Goal: Task Accomplishment & Management: Manage account settings

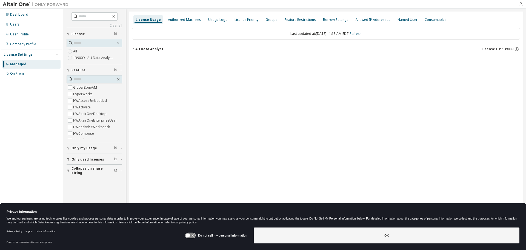
click at [150, 48] on div "AU Data Analyst" at bounding box center [149, 49] width 28 height 4
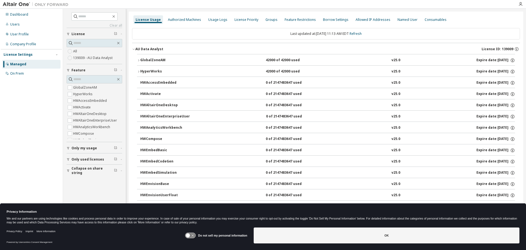
click at [212, 60] on div "GlobalZoneAM 42000 of 42000 used v25.0 Expire date: 2026-03-13" at bounding box center [327, 60] width 375 height 5
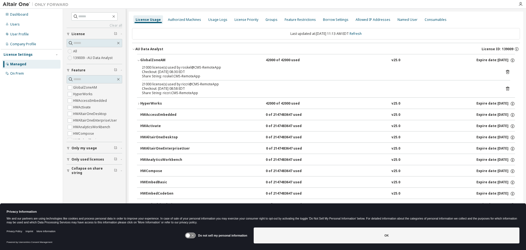
click at [170, 63] on div "GlobalZoneAM" at bounding box center [164, 60] width 49 height 5
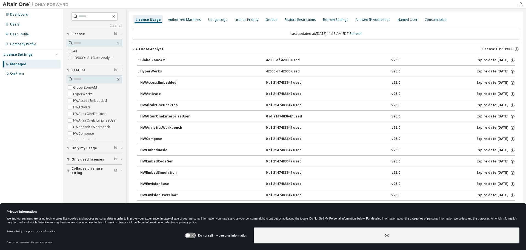
click at [168, 56] on button "GlobalZoneAM 42000 of 42000 used v25.0 Expire date: 2026-03-13" at bounding box center [326, 60] width 378 height 12
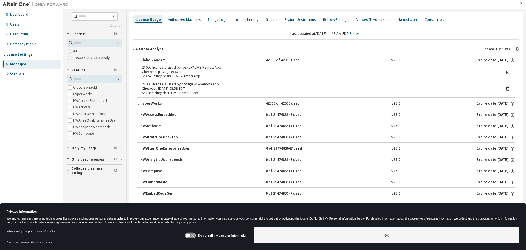
click at [505, 75] on div "21000 license(s) used by roskel@CMS-RemoteApp Checkout: 2025-09-08 08:30 EDT Sh…" at bounding box center [326, 71] width 369 height 13
click at [506, 74] on icon at bounding box center [507, 72] width 3 height 4
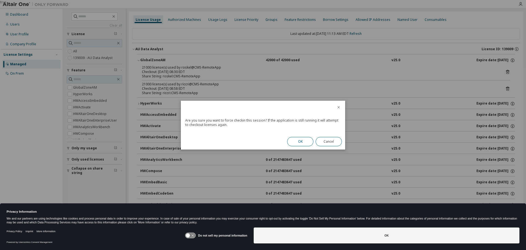
click at [296, 138] on button "OK" at bounding box center [300, 141] width 26 height 9
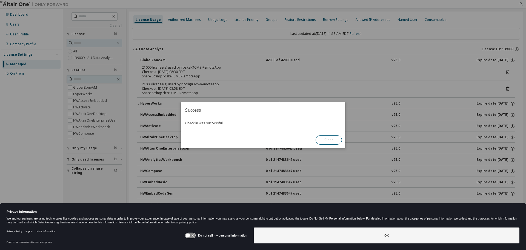
click at [333, 140] on button "Close" at bounding box center [329, 139] width 26 height 9
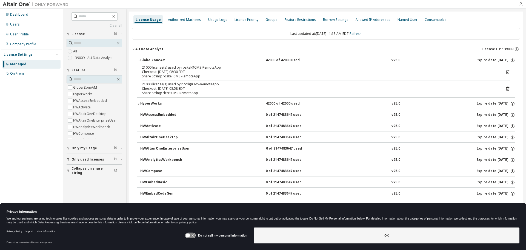
click at [506, 87] on icon at bounding box center [507, 89] width 3 height 4
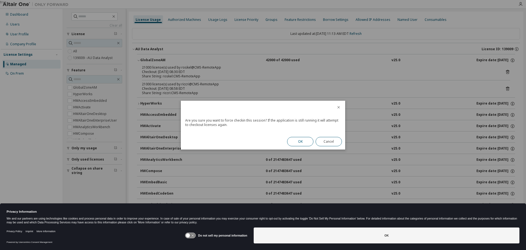
click at [305, 143] on button "OK" at bounding box center [300, 141] width 26 height 9
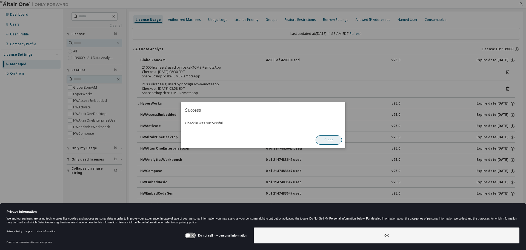
click at [325, 141] on button "Close" at bounding box center [329, 139] width 26 height 9
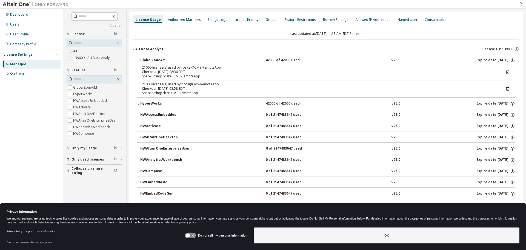
click at [148, 103] on div "HyperWorks" at bounding box center [164, 103] width 49 height 5
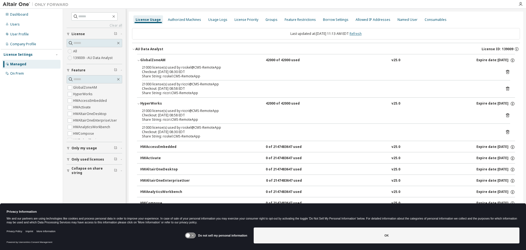
click at [358, 33] on link "Refresh" at bounding box center [356, 33] width 12 height 5
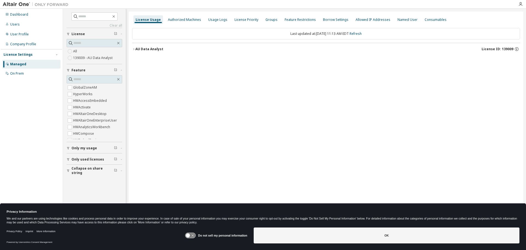
click at [166, 50] on div "AU Data Analyst License ID: 139009" at bounding box center [327, 49] width 385 height 5
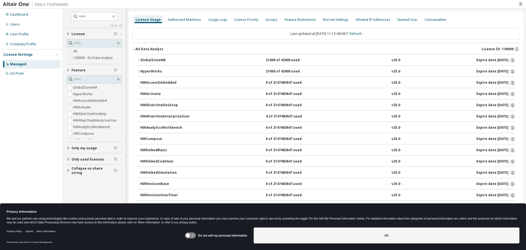
click at [151, 63] on button "GlobalZoneAM 21000 of 42000 used v25.0 Expire date: 2026-03-13" at bounding box center [326, 60] width 378 height 12
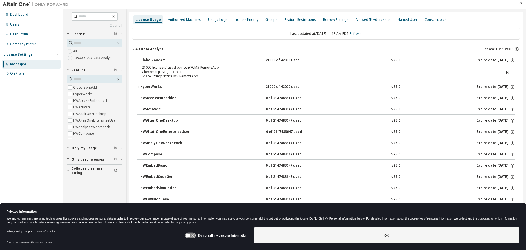
click at [506, 71] on icon at bounding box center [507, 72] width 3 height 4
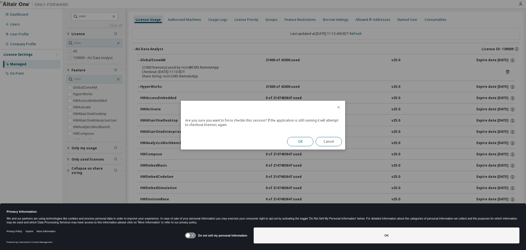
click at [300, 139] on button "OK" at bounding box center [300, 141] width 26 height 9
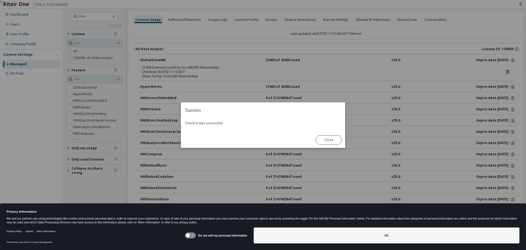
click at [154, 87] on div "true" at bounding box center [263, 125] width 526 height 250
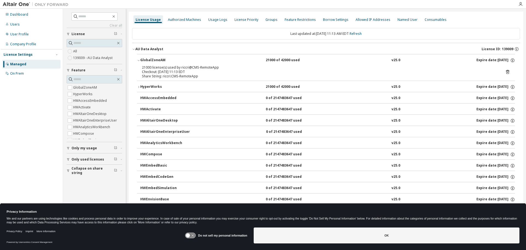
click at [156, 86] on div "HyperWorks" at bounding box center [164, 86] width 49 height 5
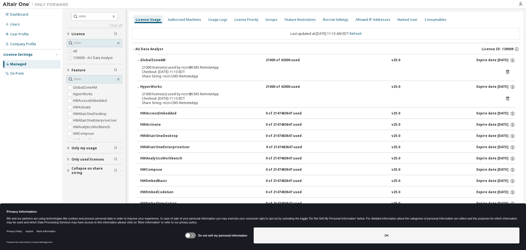
click at [501, 98] on div "21000 license(s) used by riccri@CMS-RemoteApp Checkout: 2025-09-08 11:13 EDT Sh…" at bounding box center [326, 98] width 369 height 13
click at [497, 98] on div "21000 license(s) used by riccri@CMS-RemoteApp Checkout: 2025-09-08 11:13 EDT Sh…" at bounding box center [326, 98] width 369 height 13
click at [502, 97] on div "21000 license(s) used by riccri@CMS-RemoteApp Checkout: 2025-09-08 11:13 EDT Sh…" at bounding box center [326, 98] width 369 height 13
click at [507, 99] on icon at bounding box center [508, 98] width 5 height 5
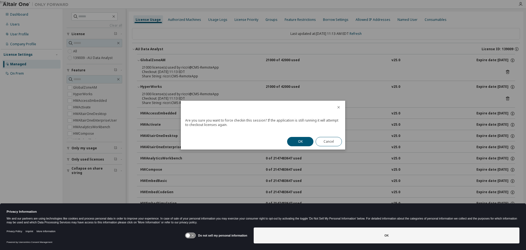
click at [294, 136] on div "OK Cancel" at bounding box center [314, 142] width 61 height 16
click at [295, 138] on button "OK" at bounding box center [300, 141] width 26 height 9
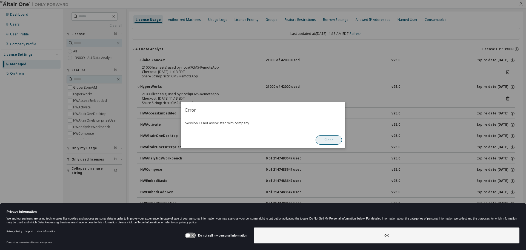
click at [331, 142] on button "Close" at bounding box center [329, 139] width 26 height 9
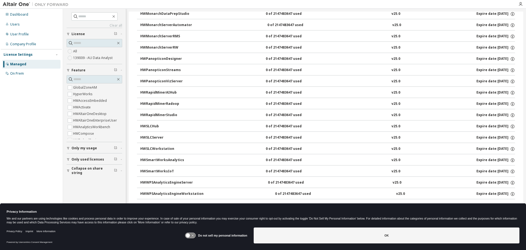
scroll to position [329, 0]
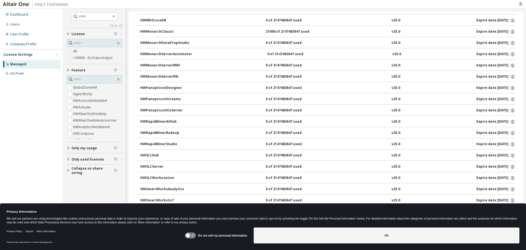
click at [211, 33] on div "HWMonarchClassic 21000 of 2147483647 used v25.0 Expire date: 2026-03-13" at bounding box center [327, 31] width 375 height 5
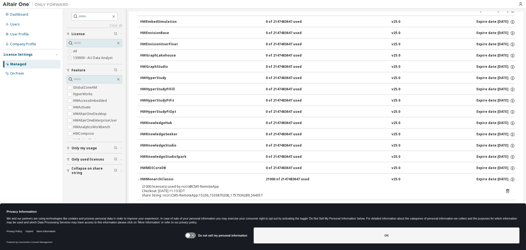
scroll to position [0, 0]
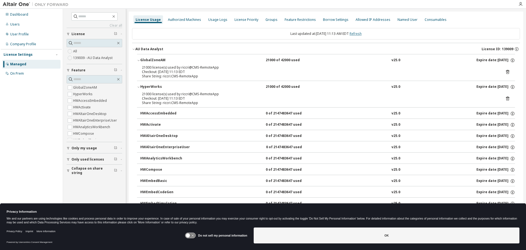
click at [362, 34] on link "Refresh" at bounding box center [356, 33] width 12 height 5
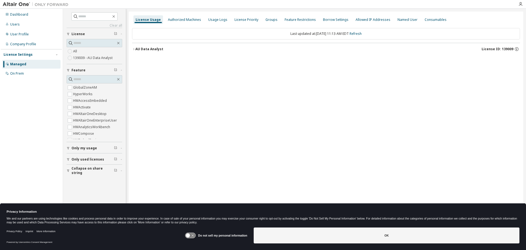
click at [140, 46] on button "AU Data Analyst License ID: 139009" at bounding box center [326, 49] width 388 height 12
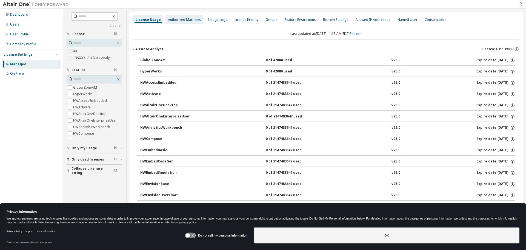
click at [180, 19] on div "Authorized Machines" at bounding box center [184, 20] width 33 height 4
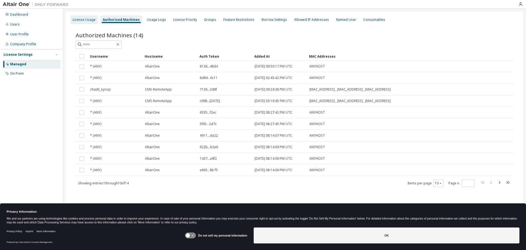
click at [94, 20] on div "License Usage" at bounding box center [84, 20] width 23 height 4
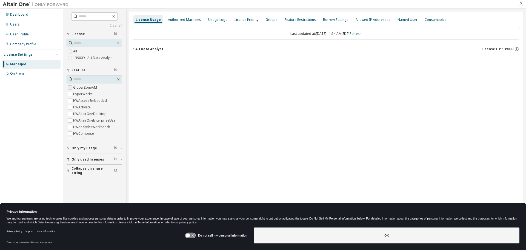
click at [79, 84] on label "GlobalZoneAM" at bounding box center [85, 87] width 25 height 7
click at [84, 87] on label "GlobalZoneAM" at bounding box center [85, 87] width 25 height 7
